Goal: Task Accomplishment & Management: Manage account settings

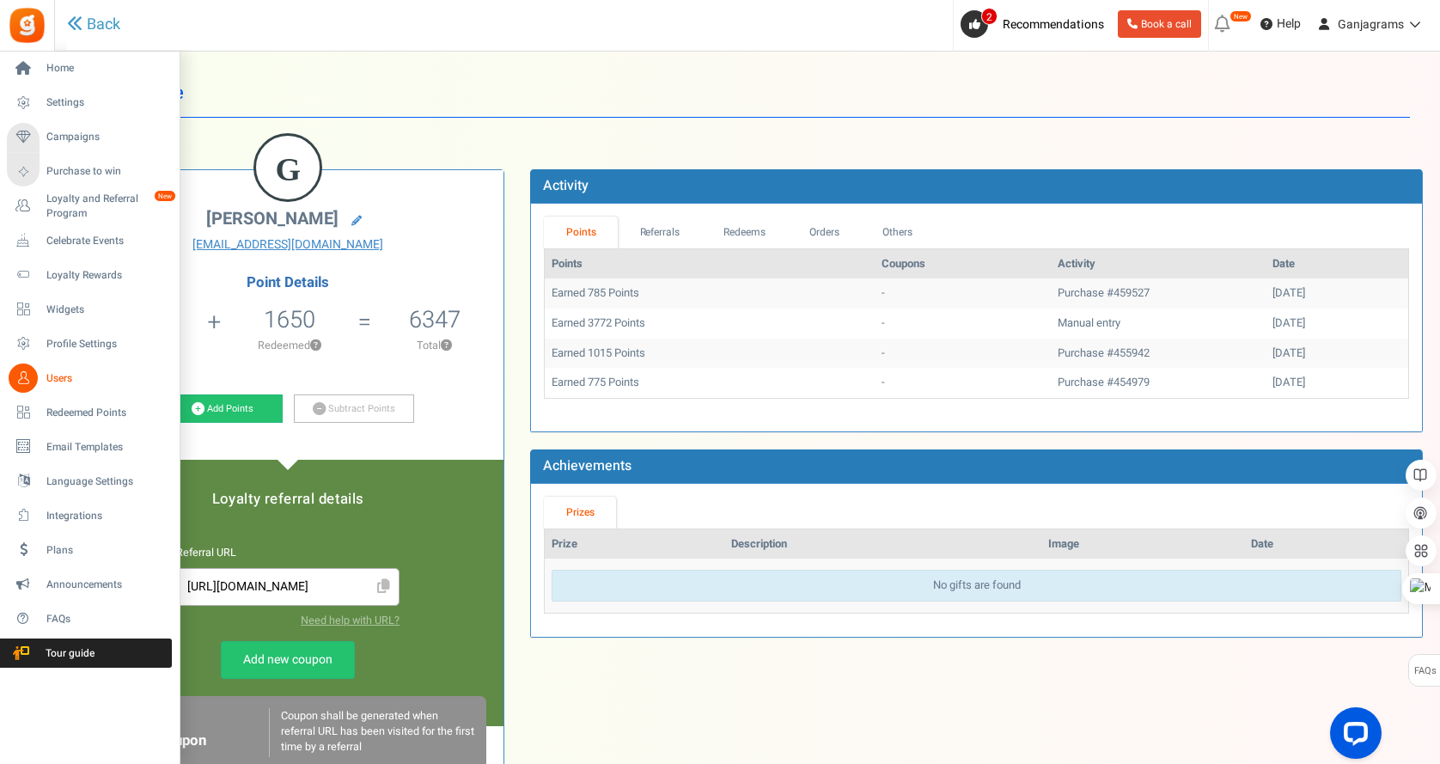
click at [52, 375] on span "Users" at bounding box center [106, 378] width 120 height 15
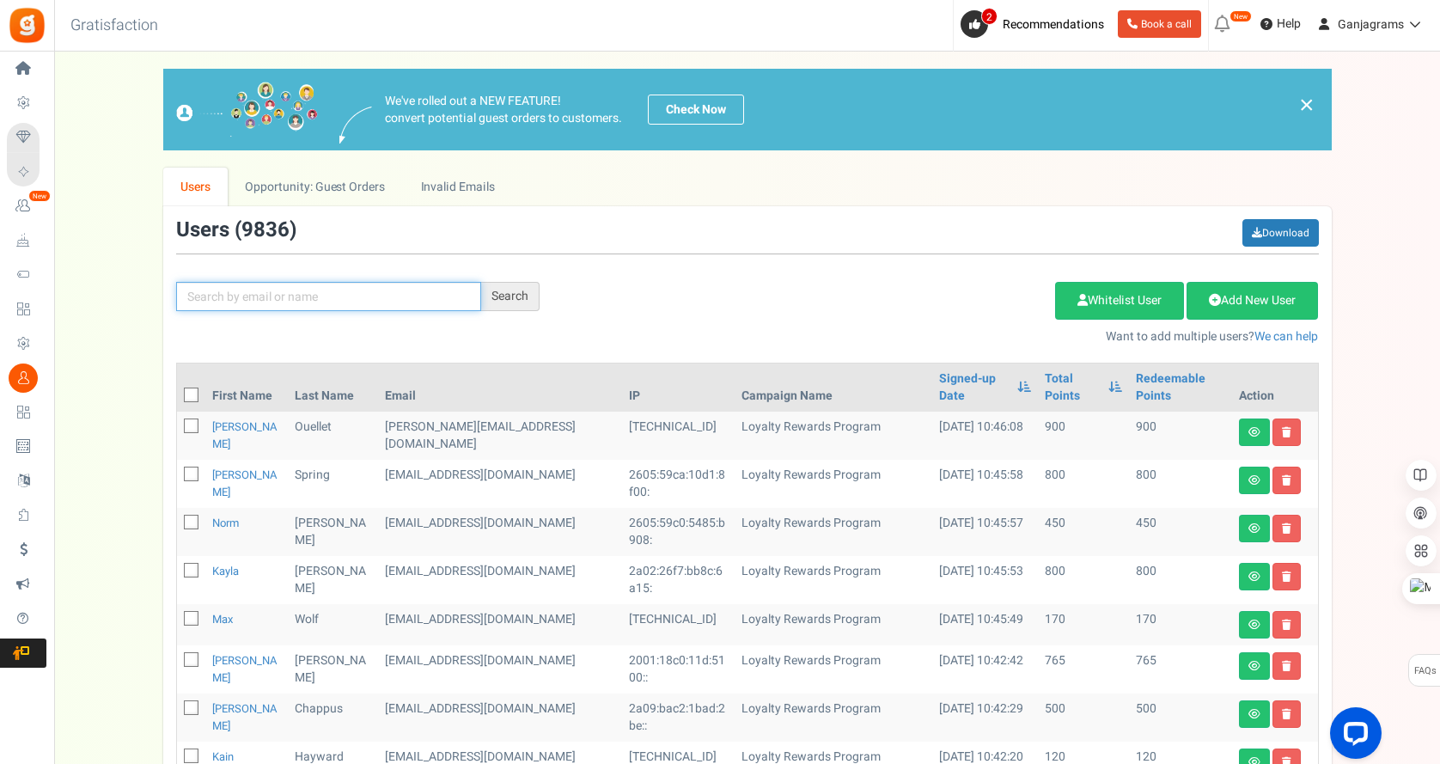
click at [314, 302] on input "text" at bounding box center [328, 296] width 305 height 29
paste input "[EMAIL_ADDRESS][DOMAIN_NAME]"
type input "[EMAIL_ADDRESS][DOMAIN_NAME]"
click at [496, 299] on div "Search" at bounding box center [510, 296] width 58 height 29
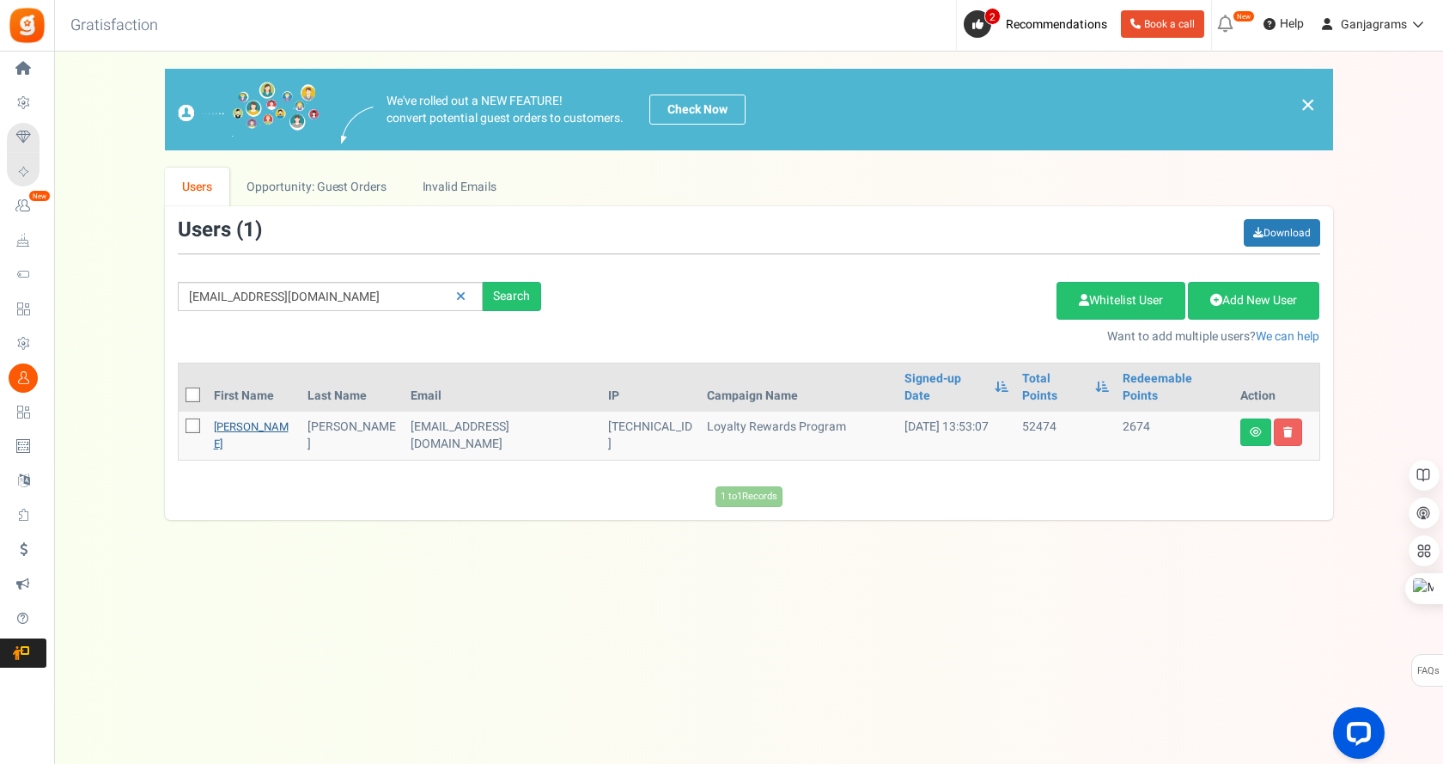
click at [227, 418] on link "[PERSON_NAME]" at bounding box center [251, 435] width 75 height 34
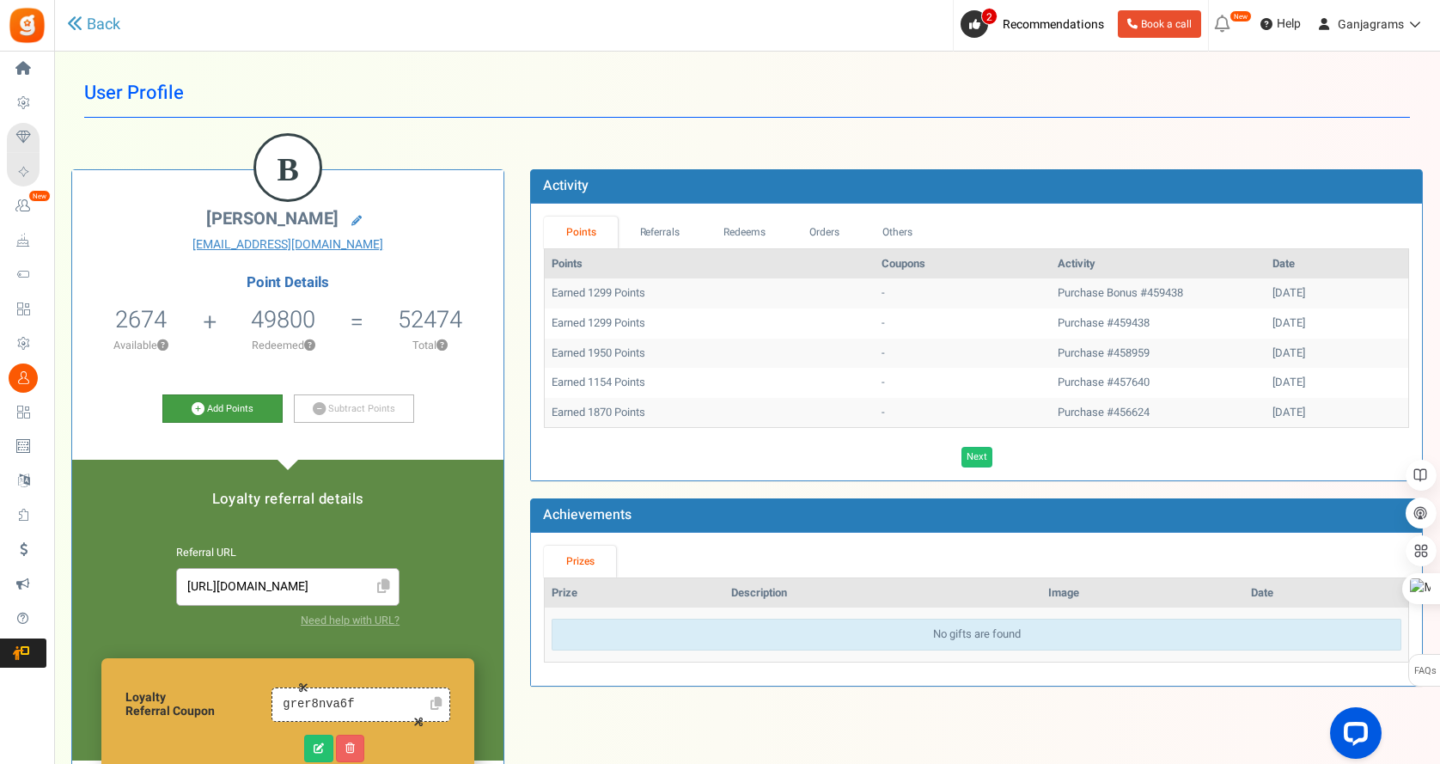
click at [227, 412] on link "Add Points" at bounding box center [222, 408] width 120 height 29
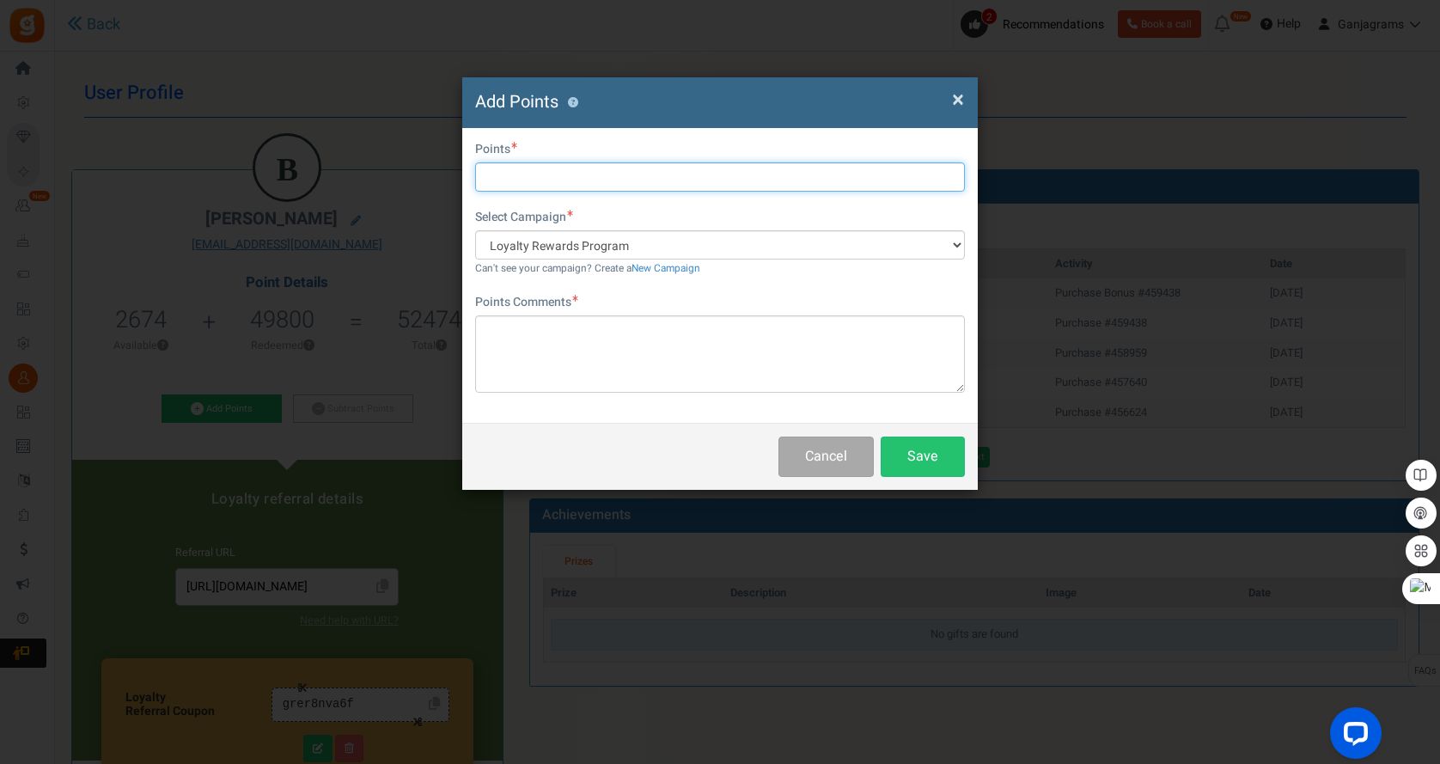
click at [576, 174] on input "text" at bounding box center [720, 176] width 490 height 29
click at [573, 179] on input "text" at bounding box center [720, 176] width 490 height 29
type input "6150"
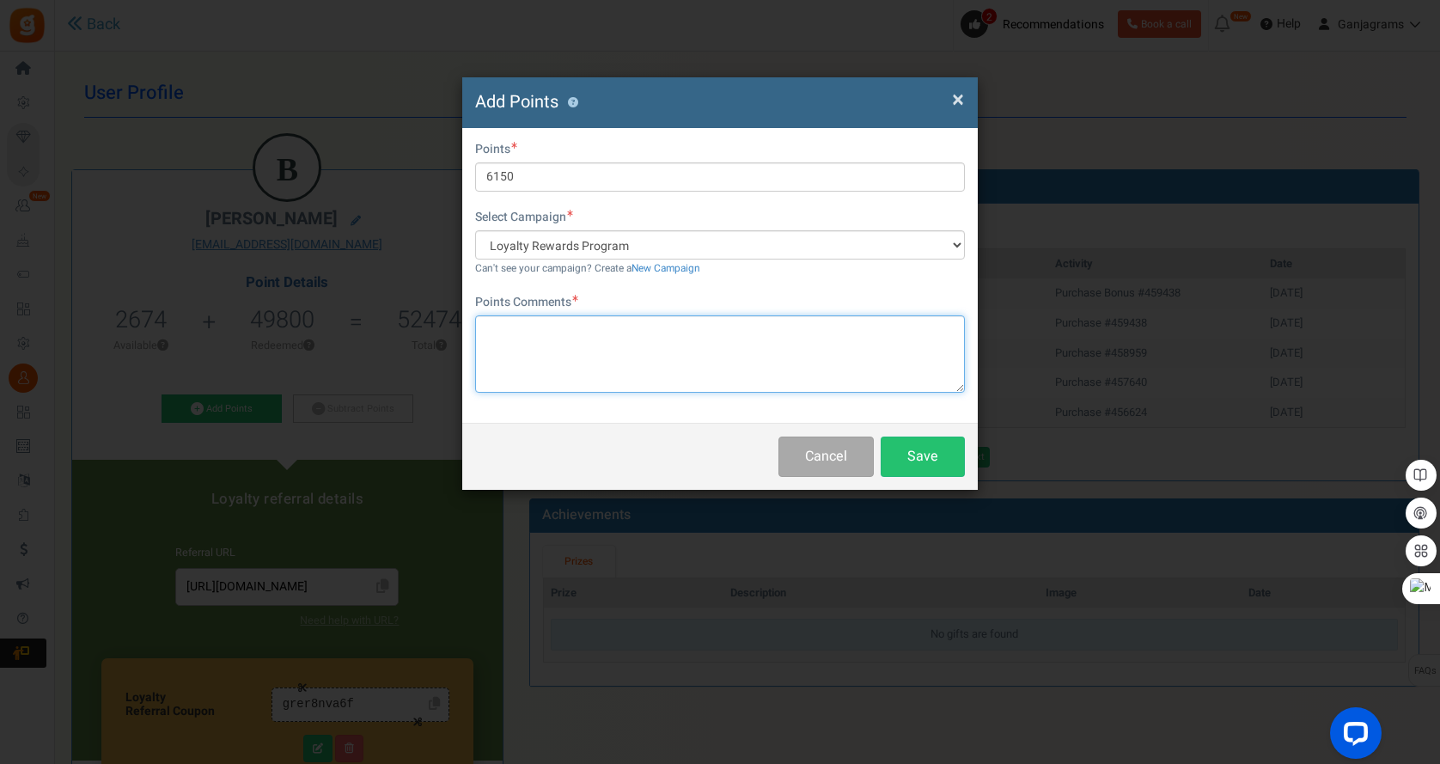
click at [589, 345] on textarea at bounding box center [720, 353] width 490 height 77
paste textarea "Order #459438"
type textarea "Order #459438 - Orange Creamsicle Faded Vape"
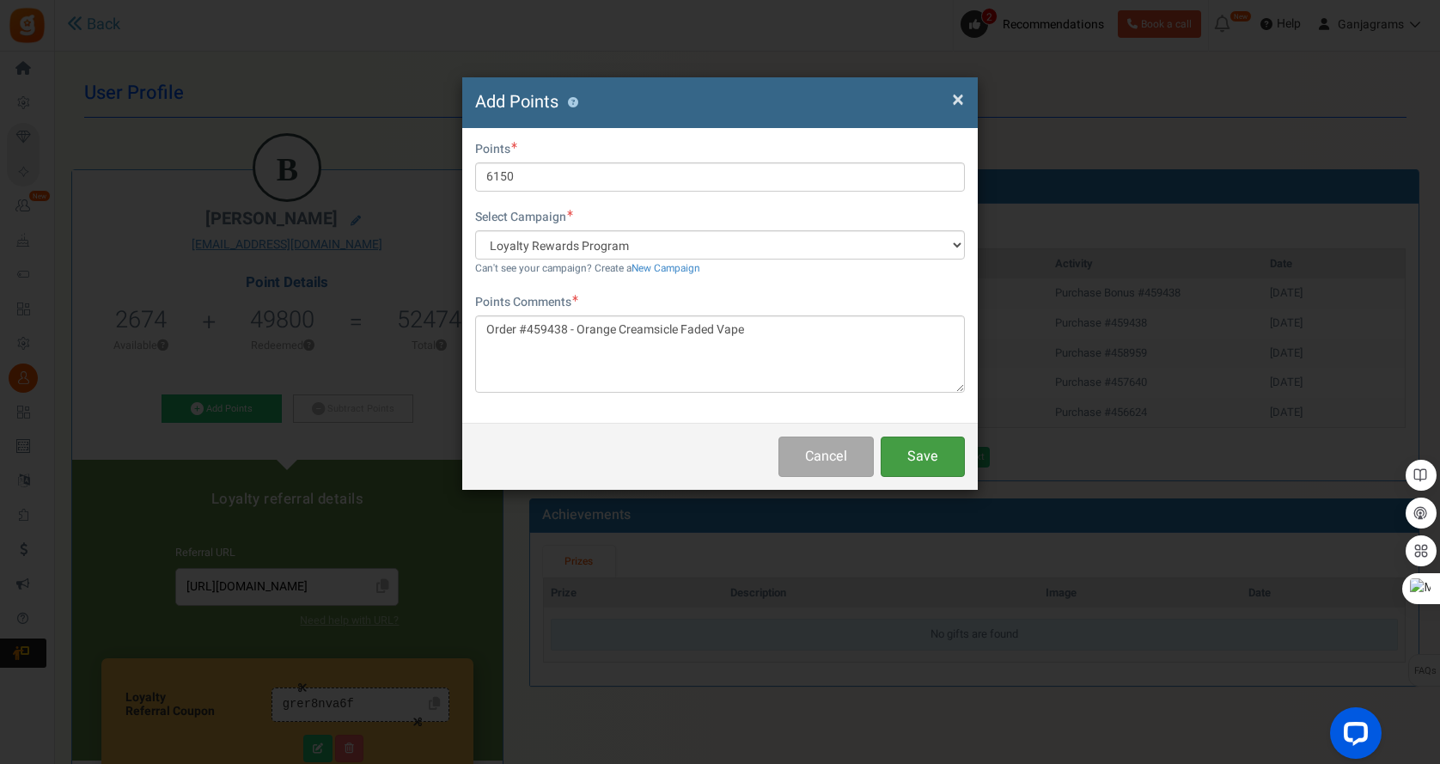
click at [910, 458] on button "Save" at bounding box center [923, 456] width 84 height 40
